Goal: Information Seeking & Learning: Learn about a topic

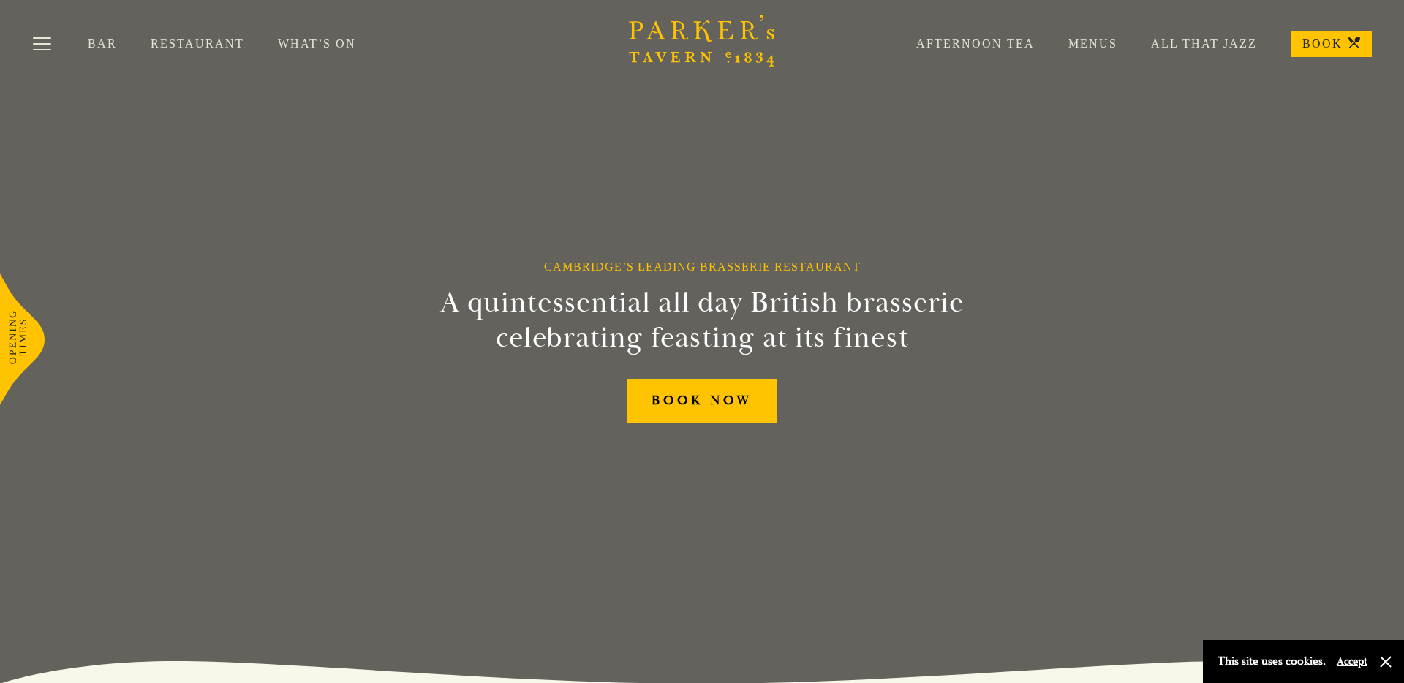
click at [100, 42] on link "Bar" at bounding box center [119, 44] width 63 height 15
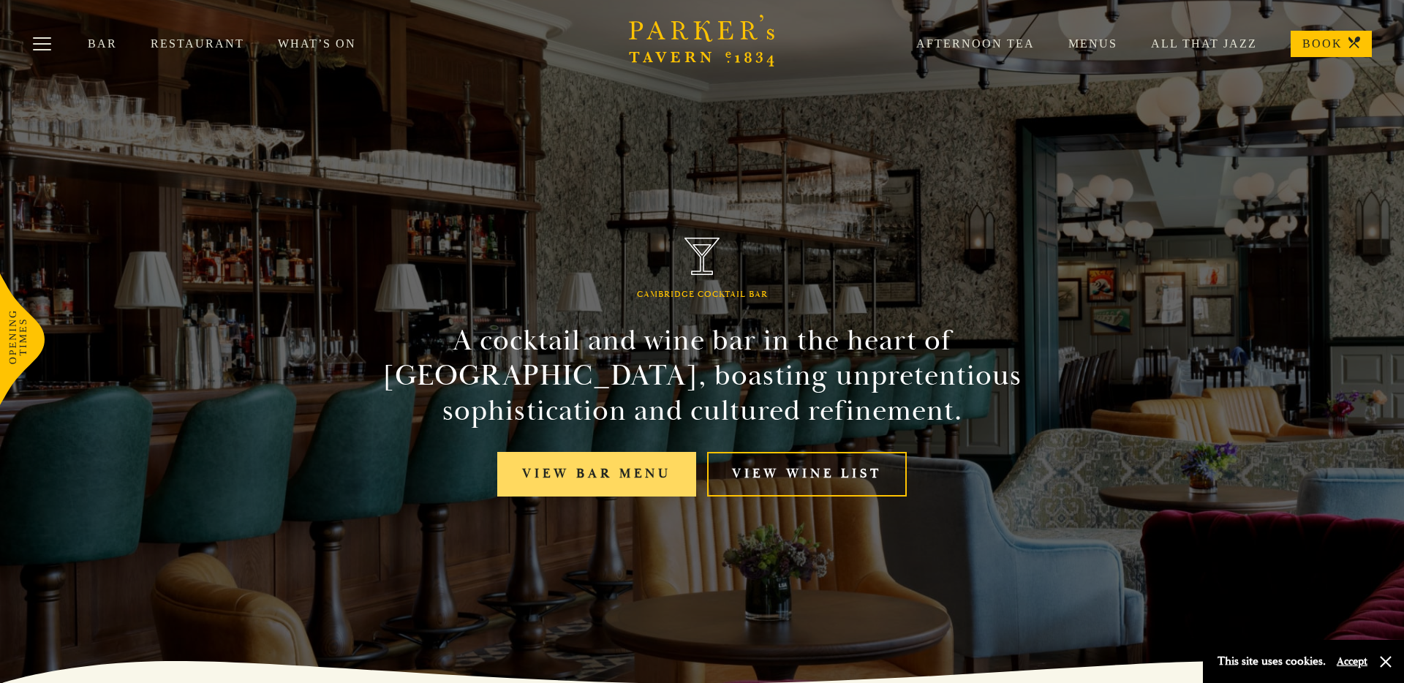
click at [642, 471] on link "View bar menu" at bounding box center [596, 474] width 199 height 45
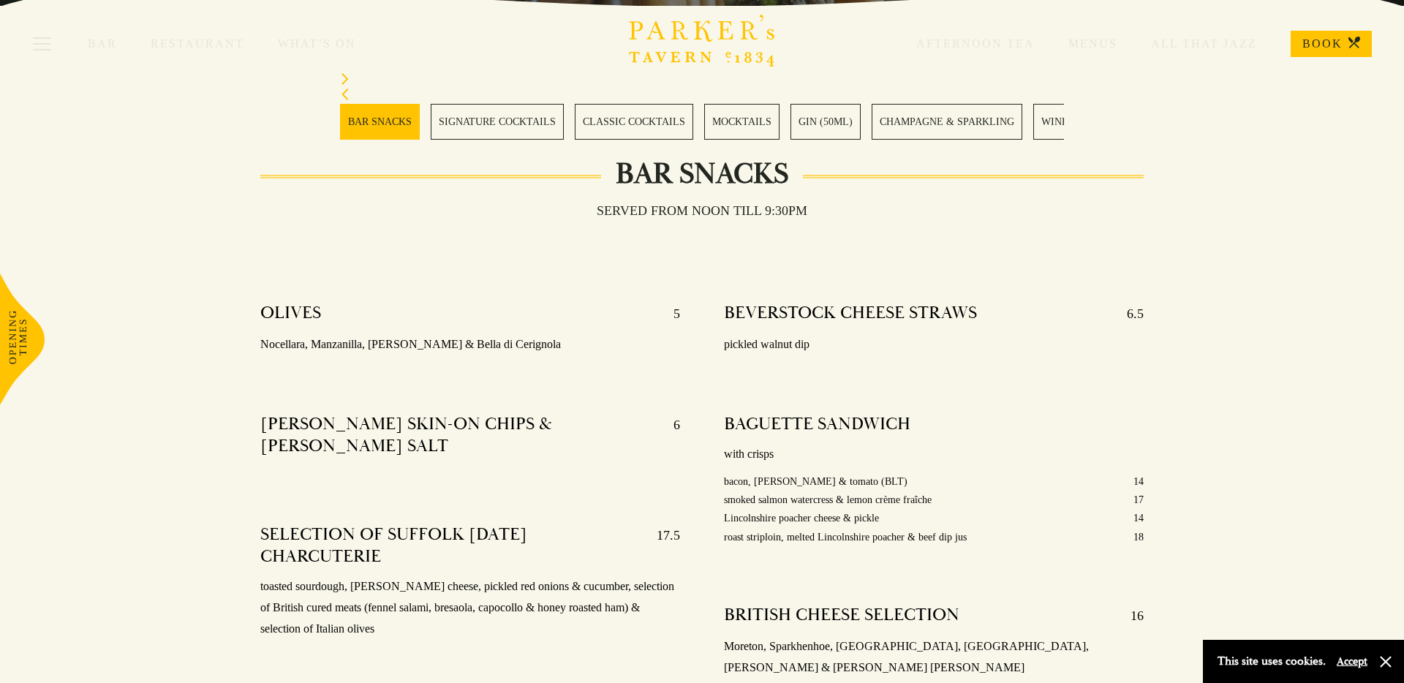
scroll to position [429, 0]
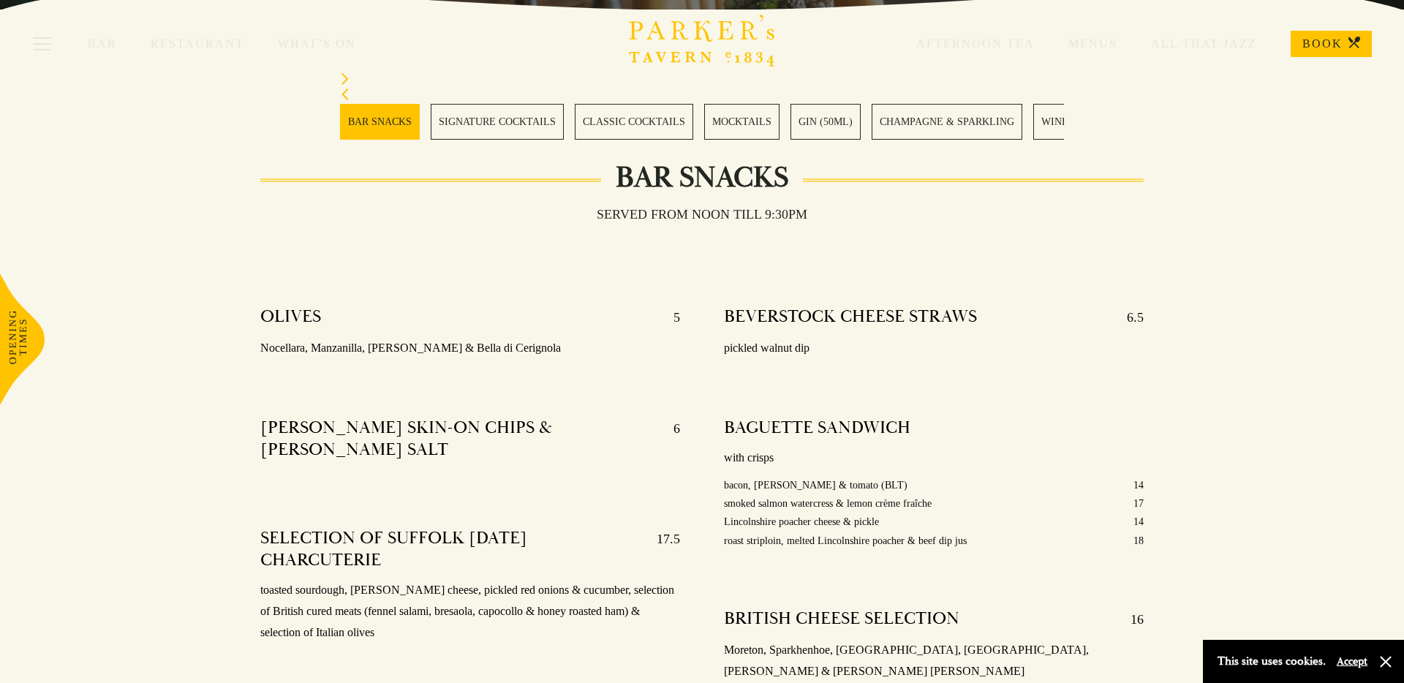
click at [467, 128] on link "SIGNATURE COCKTAILS" at bounding box center [497, 122] width 133 height 36
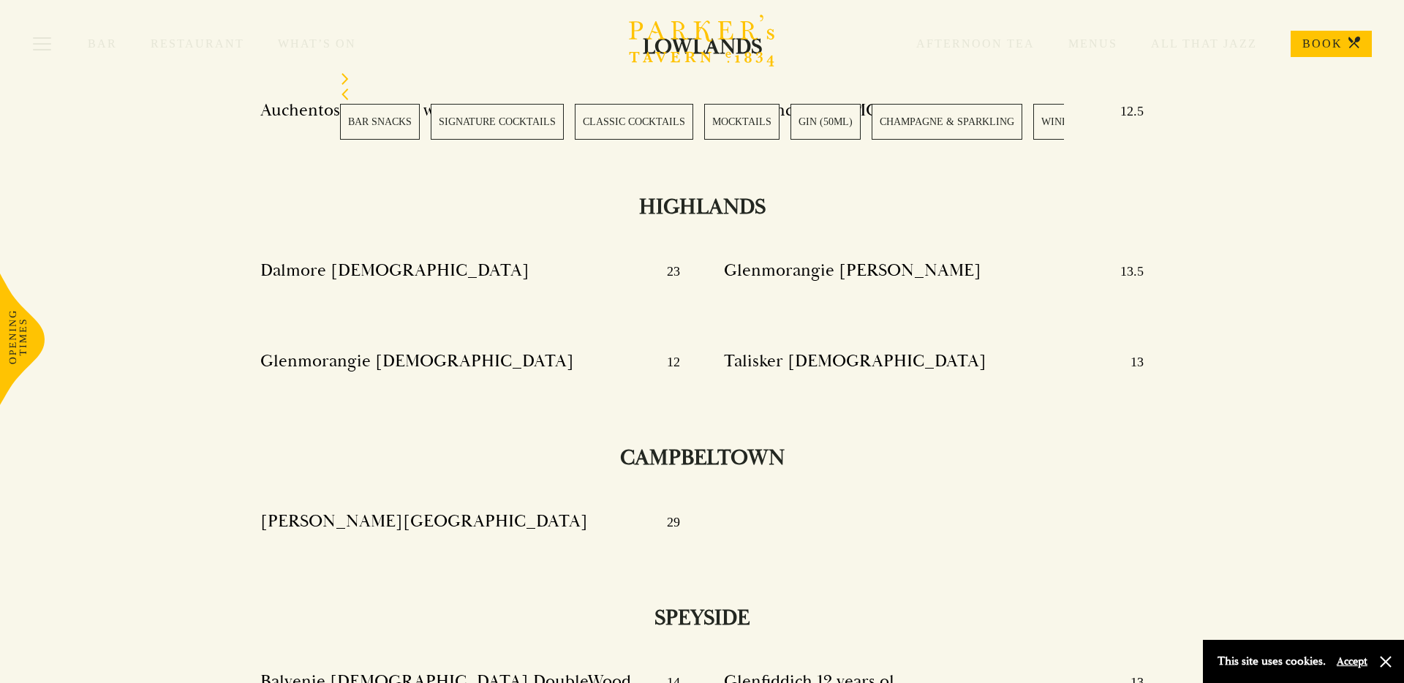
scroll to position [12197, 0]
